Goal: Task Accomplishment & Management: Use online tool/utility

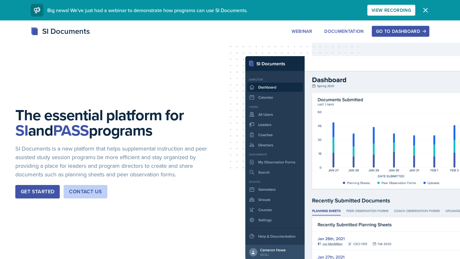
click at [404, 31] on div "Go to Dashboard" at bounding box center [400, 31] width 49 height 5
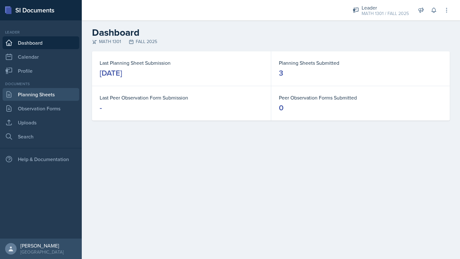
click at [43, 93] on link "Planning Sheets" at bounding box center [41, 94] width 77 height 13
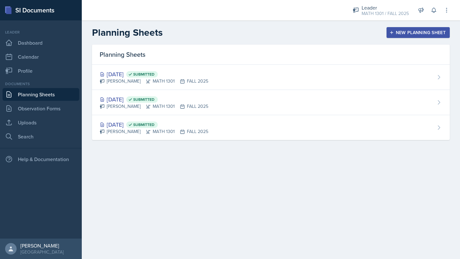
click at [399, 31] on div "New Planning Sheet" at bounding box center [417, 32] width 55 height 5
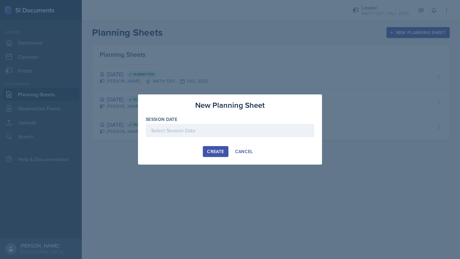
click at [211, 132] on div at bounding box center [230, 130] width 169 height 13
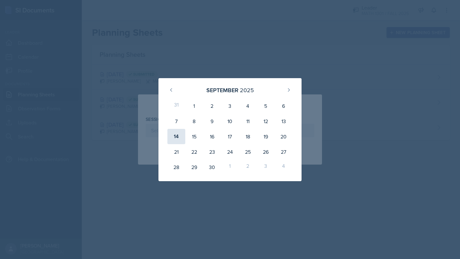
click at [179, 135] on div "14" at bounding box center [176, 136] width 18 height 15
type input "[DATE]"
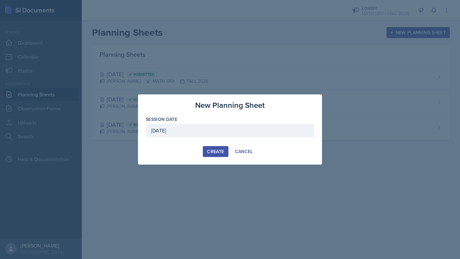
click at [219, 155] on button "Create" at bounding box center [215, 151] width 25 height 11
